Goal: Task Accomplishment & Management: Use online tool/utility

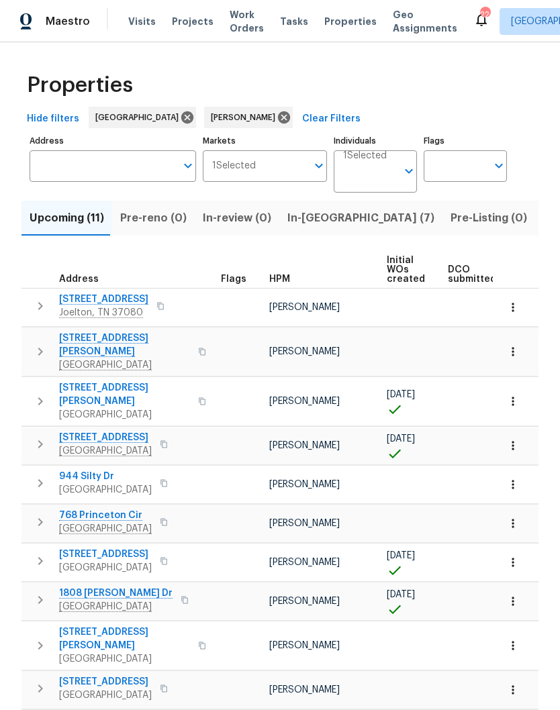
click at [307, 216] on span "In-reno (7)" at bounding box center [360, 218] width 147 height 19
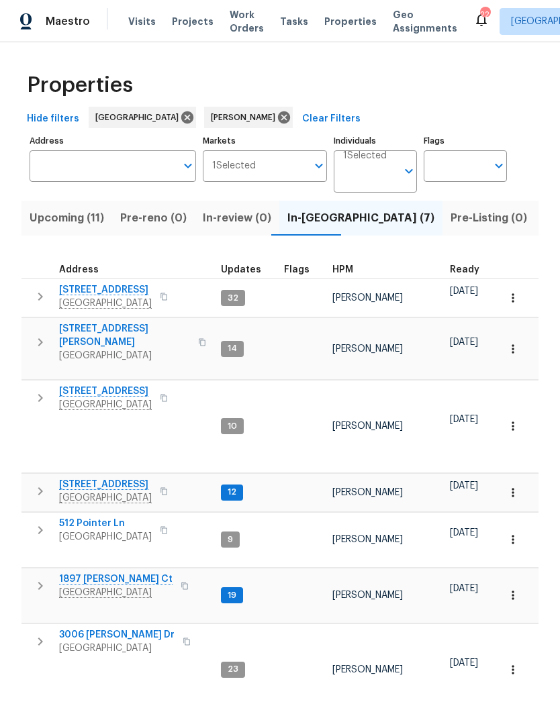
click at [122, 628] on span "3006 [PERSON_NAME] Dr" at bounding box center [116, 634] width 115 height 13
click at [125, 385] on span "2592 Emerald Ct" at bounding box center [105, 391] width 93 height 13
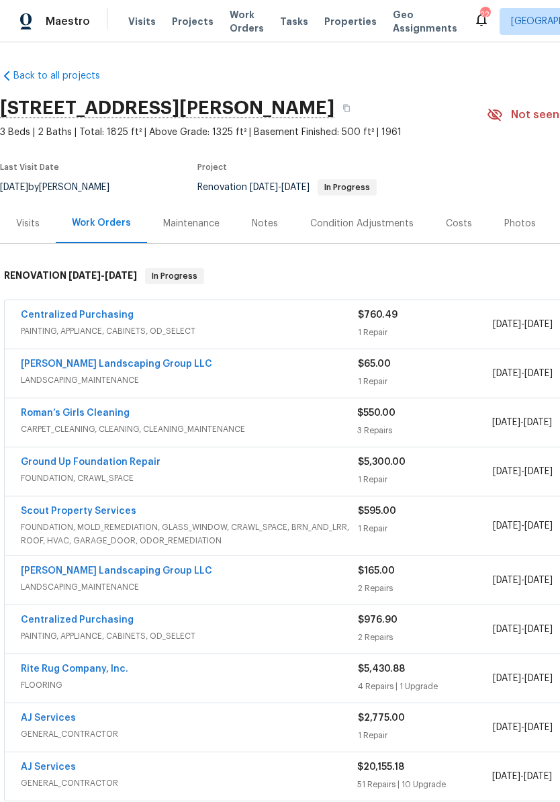
click at [128, 361] on link "[PERSON_NAME] Landscaping Group LLC" at bounding box center [116, 363] width 191 height 9
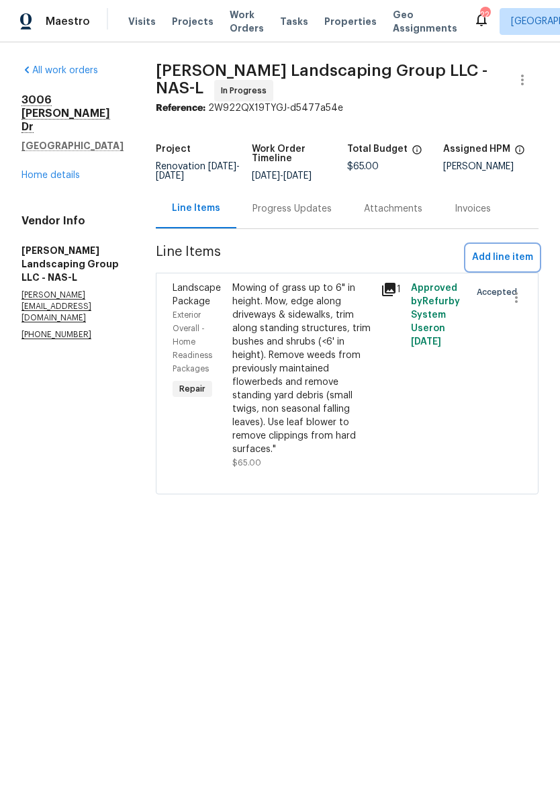
click at [518, 265] on span "Add line item" at bounding box center [502, 257] width 61 height 17
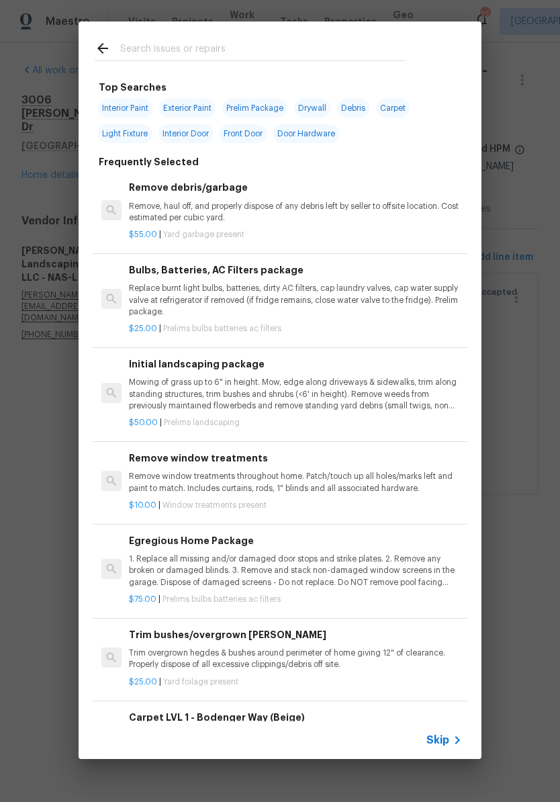
click at [258, 42] on input "text" at bounding box center [262, 50] width 285 height 20
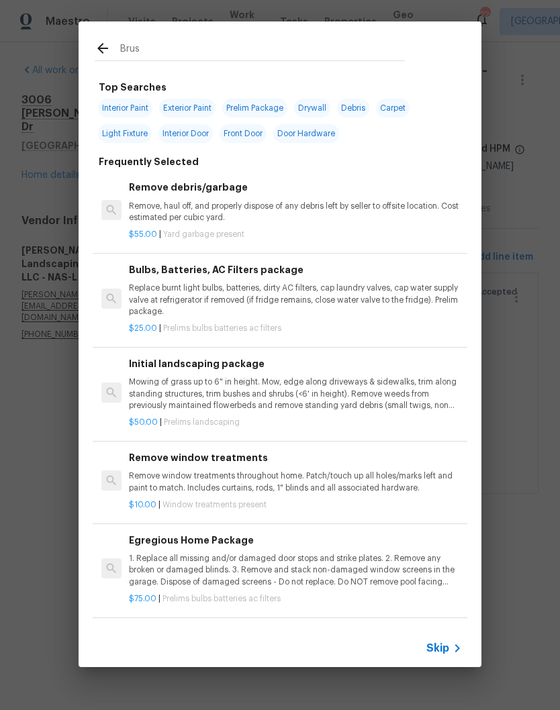
type input "Brush"
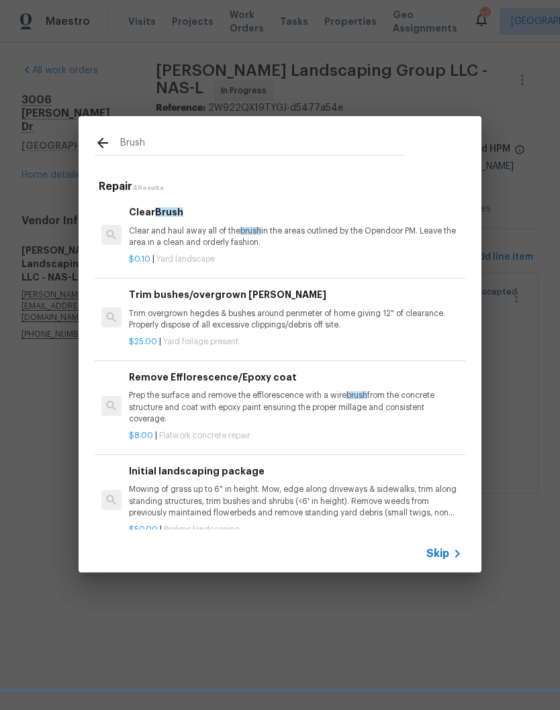
click at [249, 315] on p "Trim overgrown hegdes & bushes around perimeter of home giving 12" of clearance…" at bounding box center [295, 319] width 333 height 23
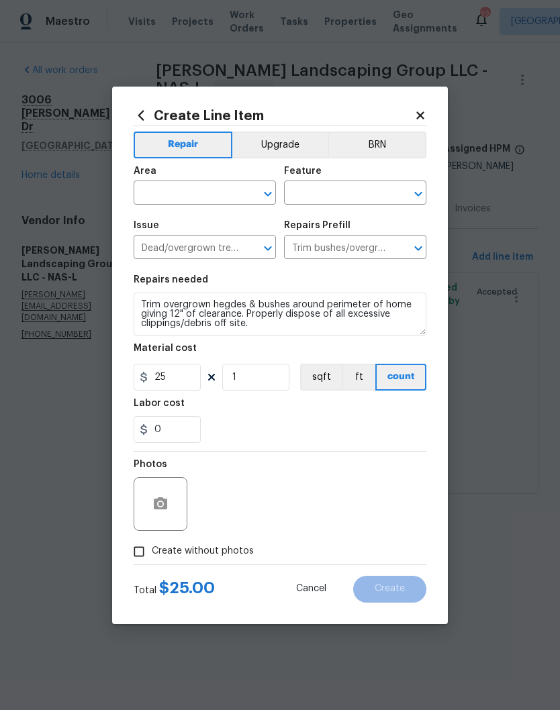
click at [230, 185] on input "text" at bounding box center [186, 194] width 105 height 21
click at [208, 244] on li "Exterior Overall" at bounding box center [205, 246] width 142 height 22
type input "Exterior Overall"
click at [328, 188] on input "text" at bounding box center [336, 194] width 105 height 21
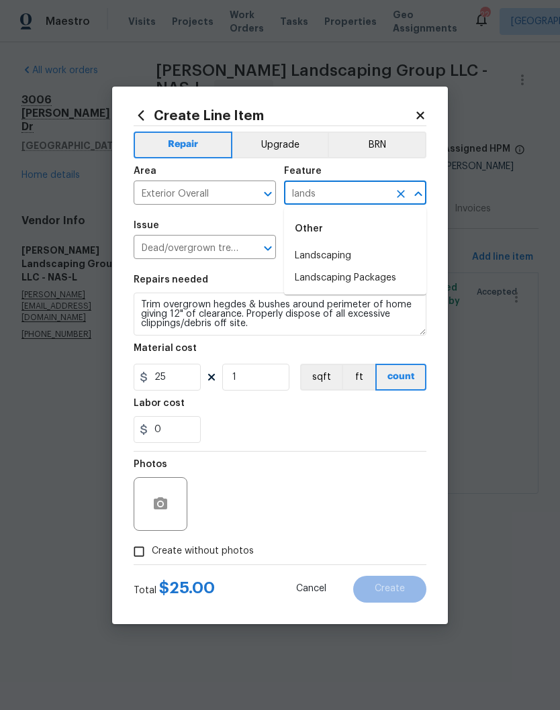
click at [337, 256] on li "Landscaping" at bounding box center [355, 256] width 142 height 22
type input "Landscaping"
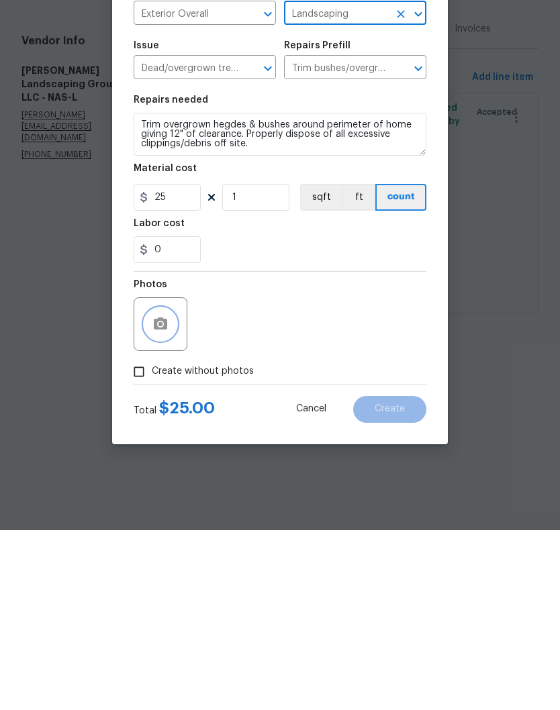
click at [174, 488] on button "button" at bounding box center [160, 504] width 32 height 32
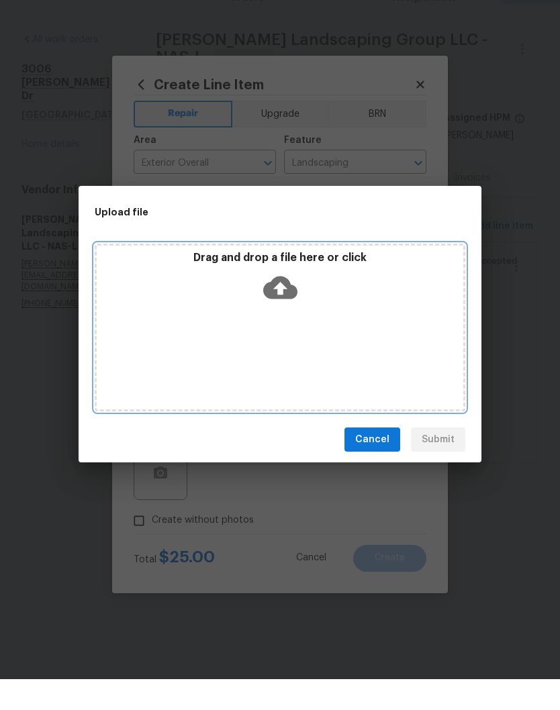
click at [287, 323] on div "Drag and drop a file here or click" at bounding box center [280, 359] width 371 height 168
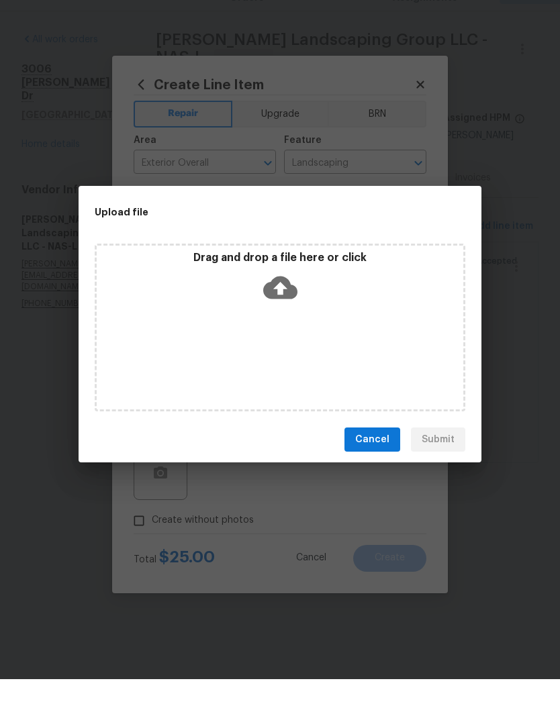
scroll to position [0, 0]
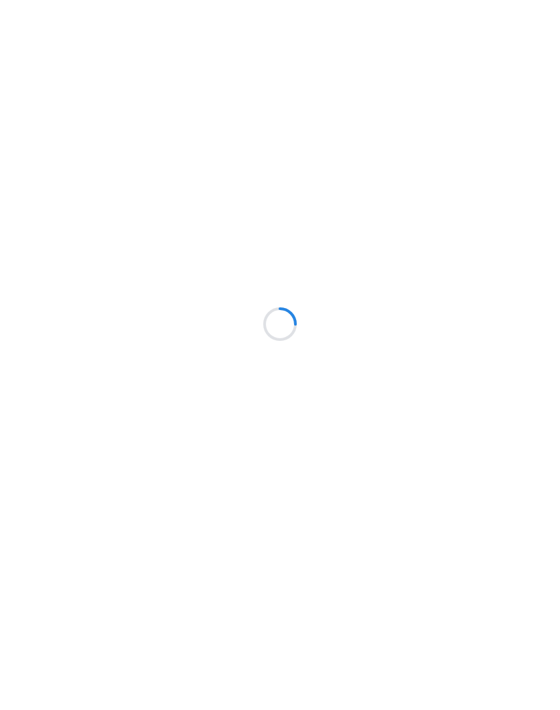
scroll to position [31, 0]
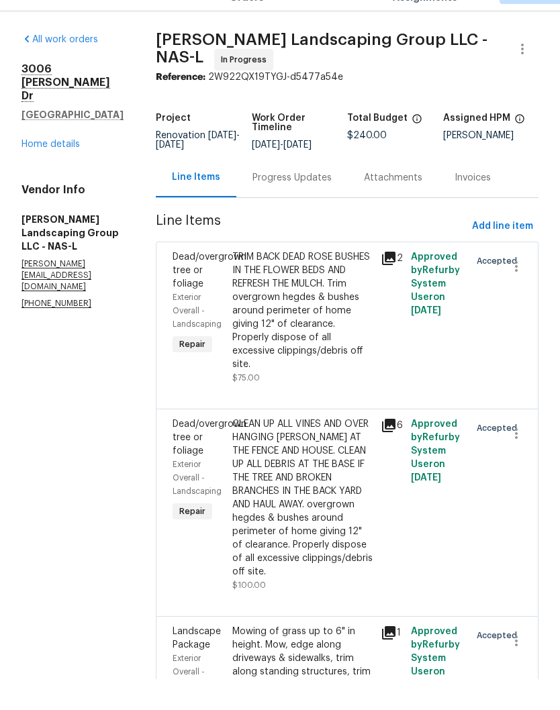
click at [75, 171] on link "Home details" at bounding box center [50, 175] width 58 height 9
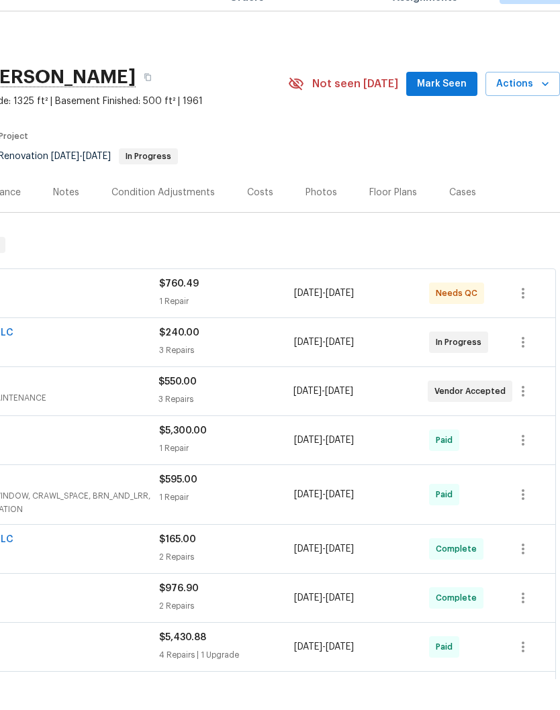
scroll to position [0, 199]
click at [449, 107] on span "Mark Seen" at bounding box center [442, 115] width 50 height 17
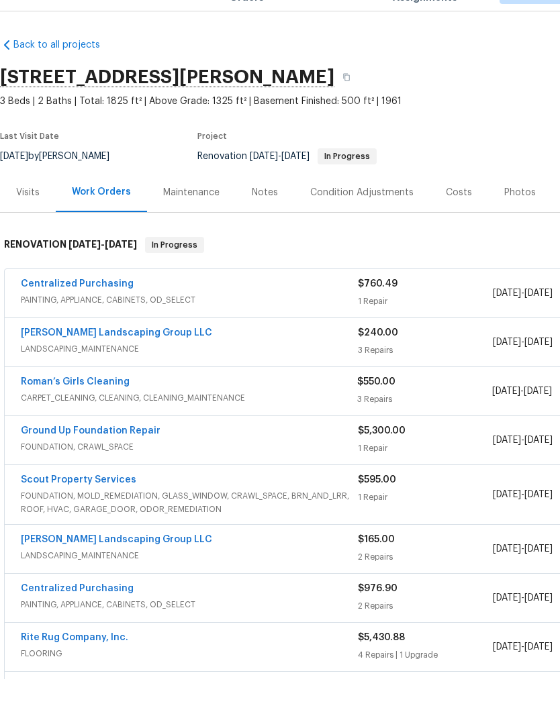
scroll to position [0, 0]
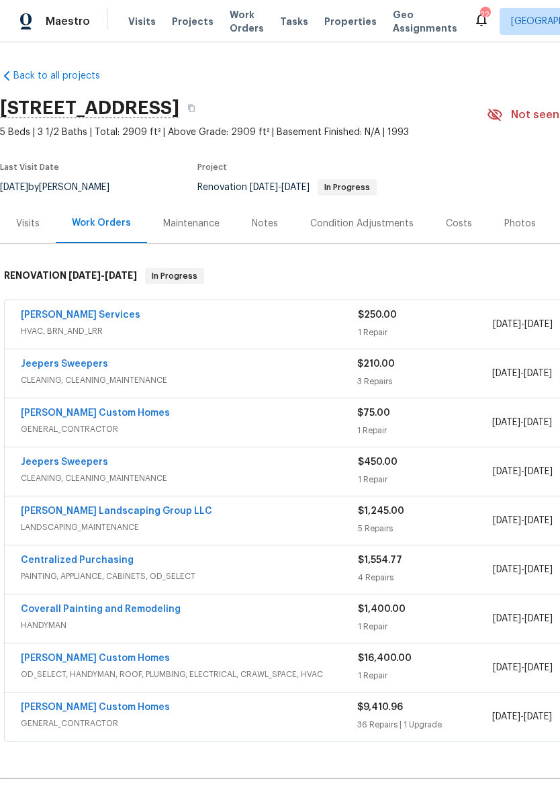
click at [458, 228] on div "Costs" at bounding box center [459, 223] width 26 height 13
